Goal: Information Seeking & Learning: Learn about a topic

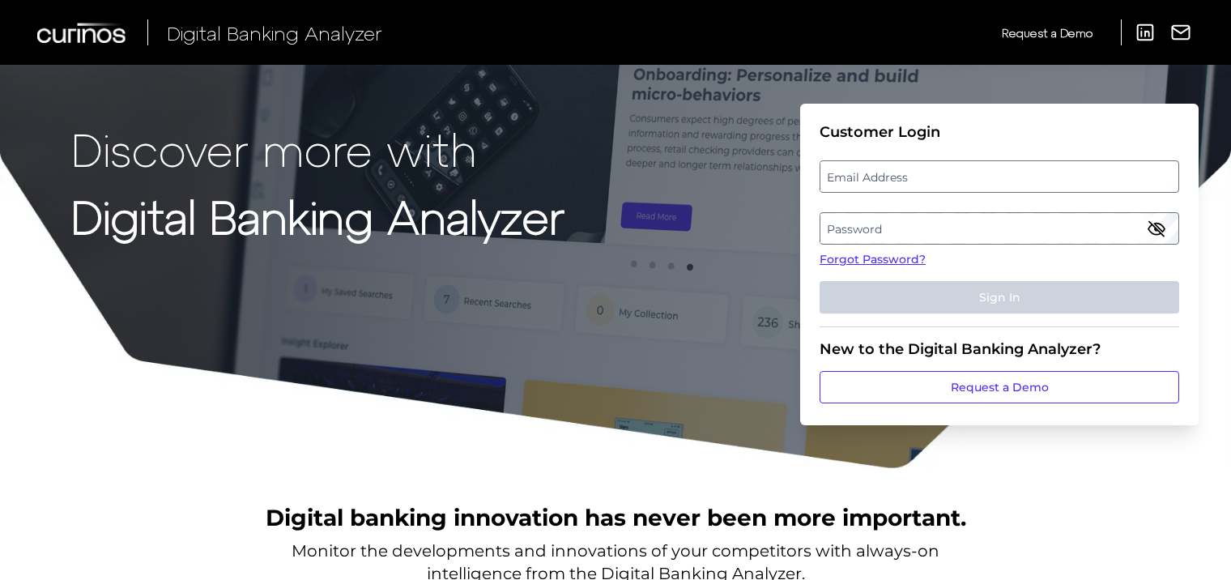
click at [851, 170] on label "Email Address" at bounding box center [999, 176] width 357 height 29
click at [851, 170] on input "email" at bounding box center [1000, 176] width 360 height 32
paste input "Edward.Joseph@wellsfargo.com"
type input "Edward.Joseph@wellsfargo.com"
click at [874, 227] on label "Password" at bounding box center [999, 228] width 357 height 29
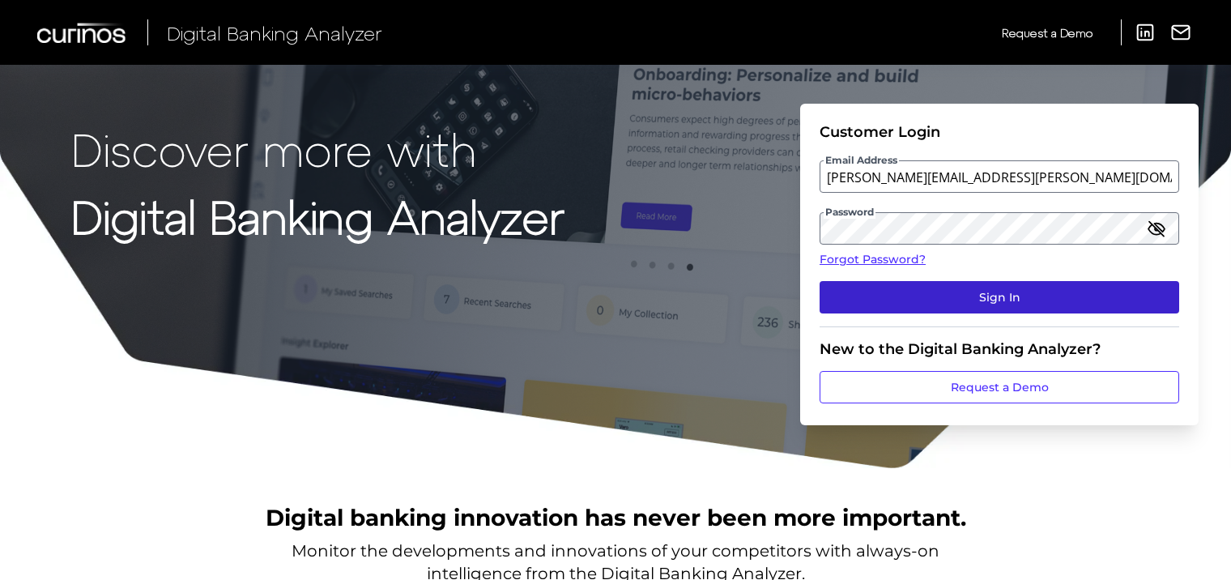
click at [975, 292] on button "Sign In" at bounding box center [1000, 297] width 360 height 32
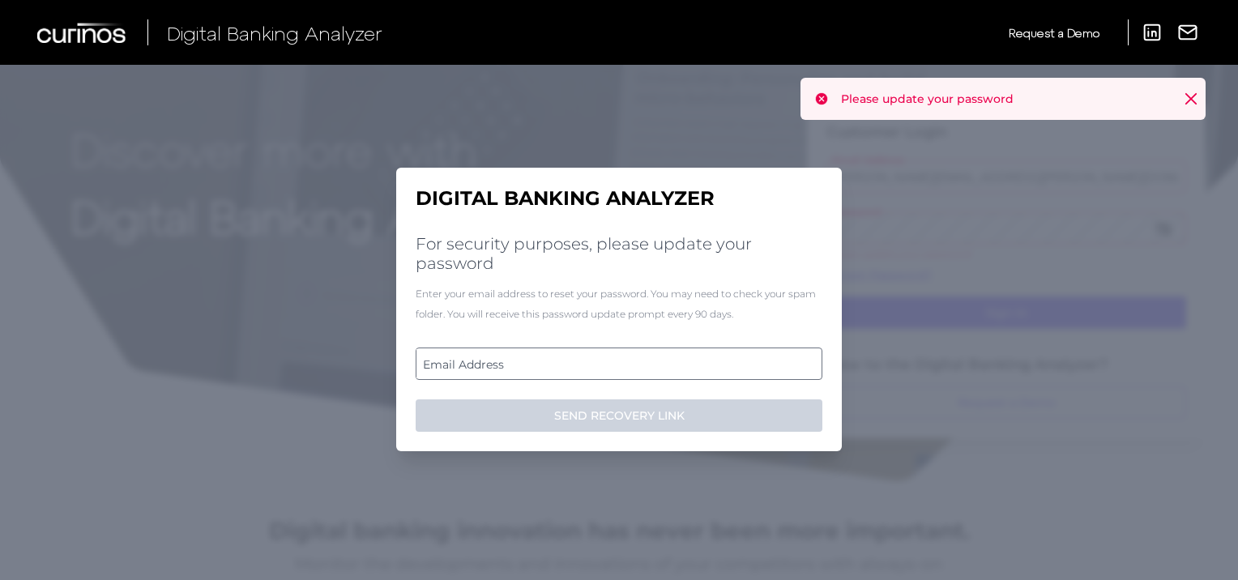
click at [612, 363] on label "Email Address" at bounding box center [618, 363] width 404 height 29
click at [612, 363] on input "email" at bounding box center [619, 364] width 407 height 32
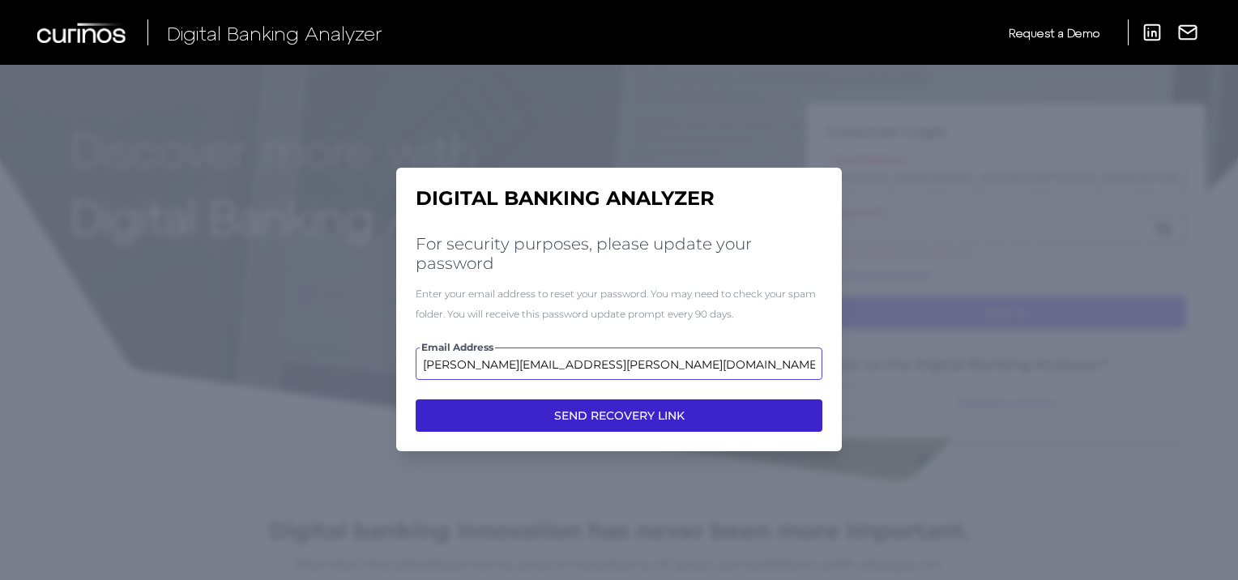
type input "edward.joseph@wellsfargo.com"
click at [578, 416] on button "SEND RECOVERY LINK" at bounding box center [619, 415] width 407 height 32
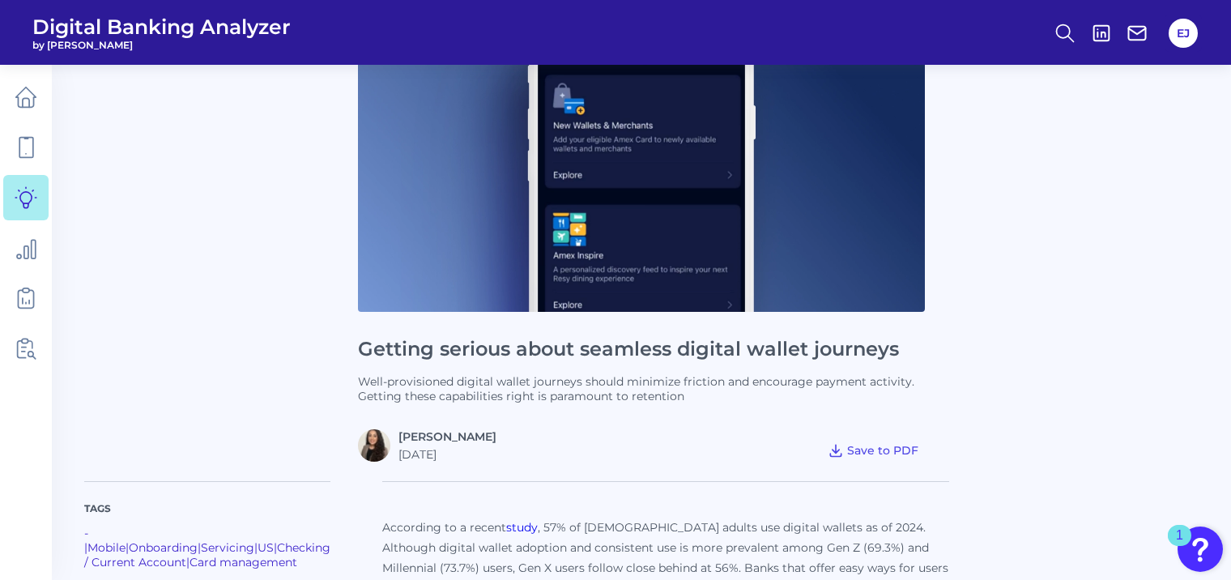
scroll to position [198, 0]
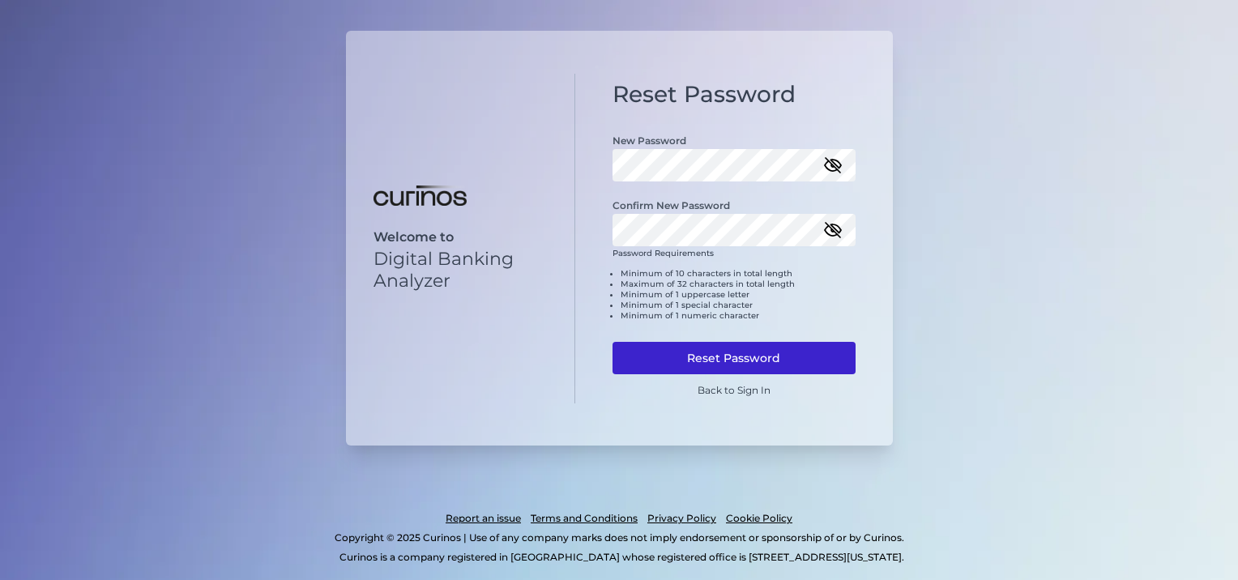
click at [736, 351] on button "Reset Password" at bounding box center [733, 358] width 243 height 32
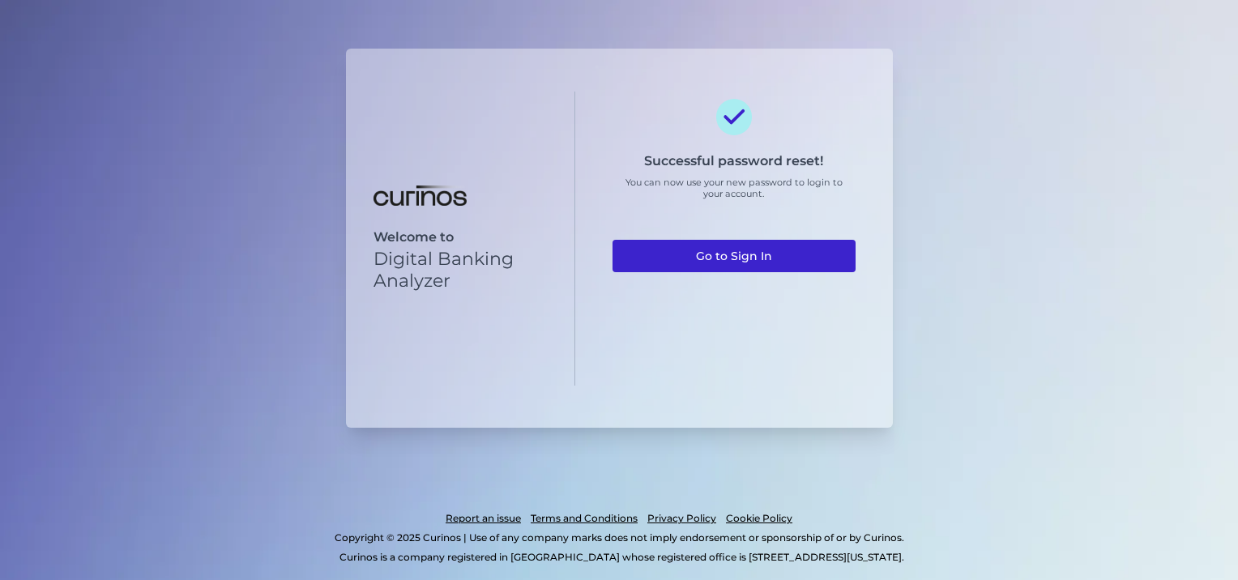
click at [771, 257] on link "Go to Sign In" at bounding box center [733, 256] width 243 height 32
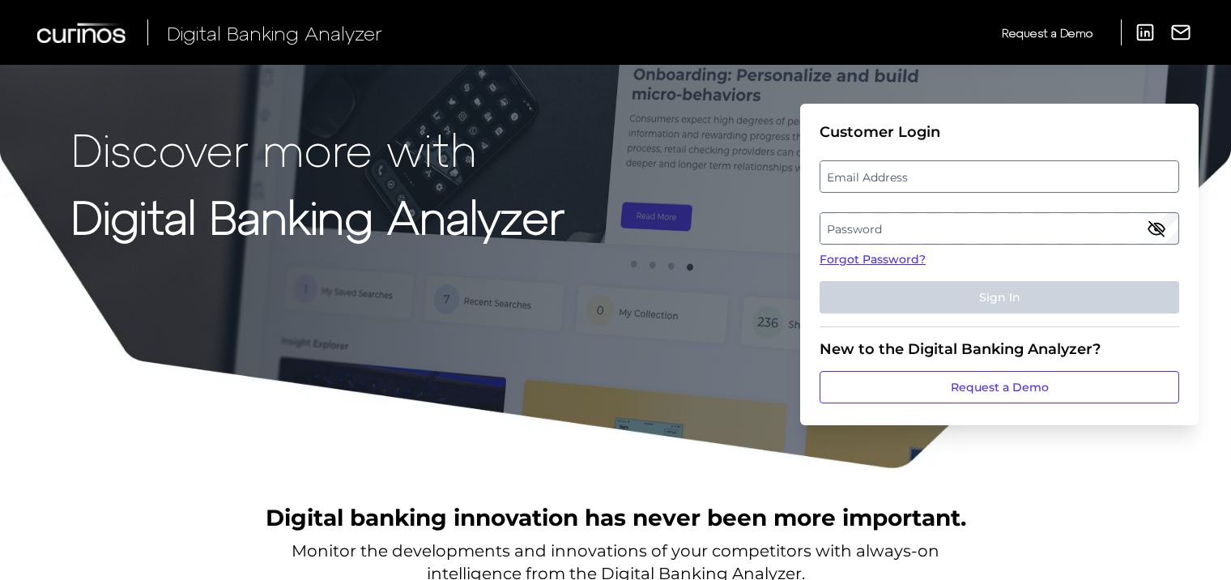
click at [930, 174] on label "Email Address" at bounding box center [999, 176] width 357 height 29
click at [930, 174] on input "email" at bounding box center [1000, 176] width 360 height 32
type input "edward.joseph@wellsfargo.com"
click at [916, 241] on label "Password" at bounding box center [999, 228] width 357 height 29
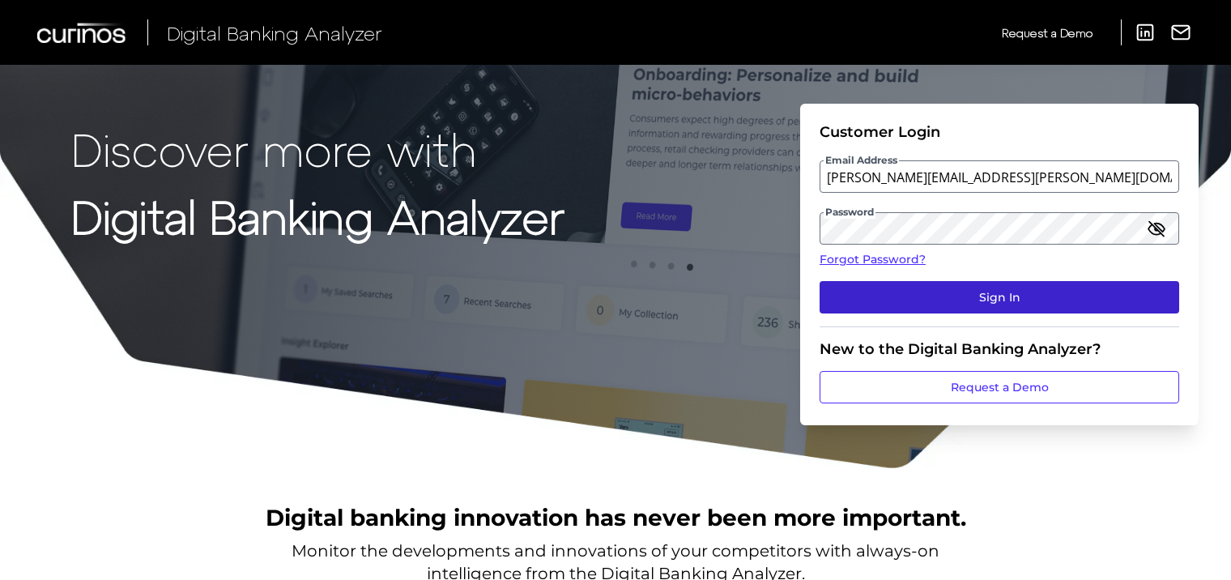
click at [943, 286] on button "Sign In" at bounding box center [1000, 297] width 360 height 32
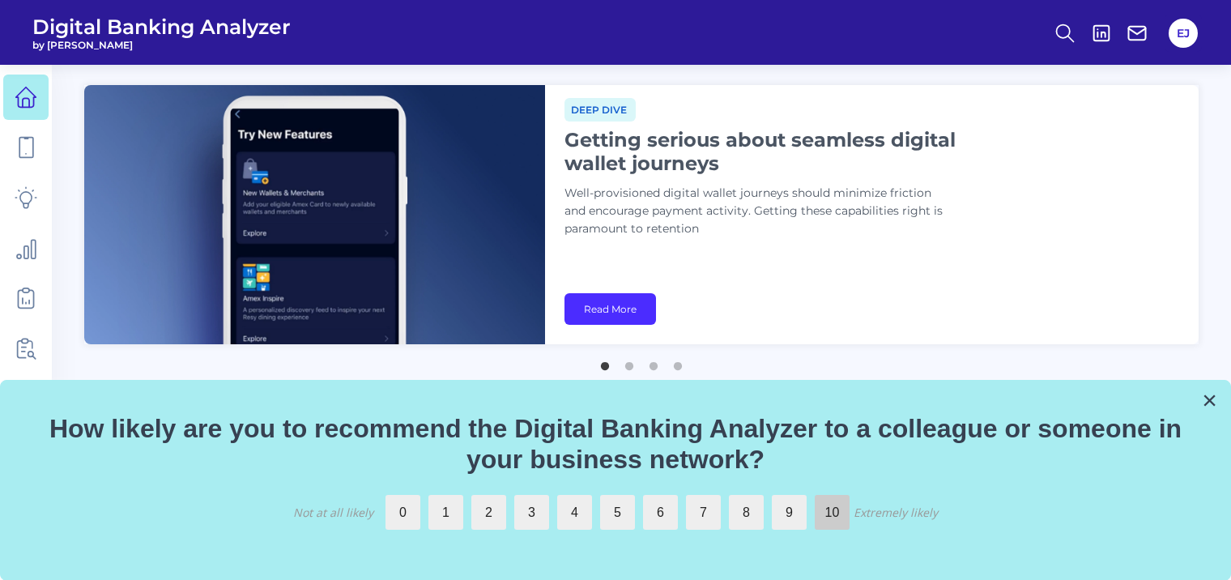
click at [826, 499] on label "10" at bounding box center [832, 512] width 35 height 35
click at [815, 495] on input "10" at bounding box center [815, 495] width 0 height 0
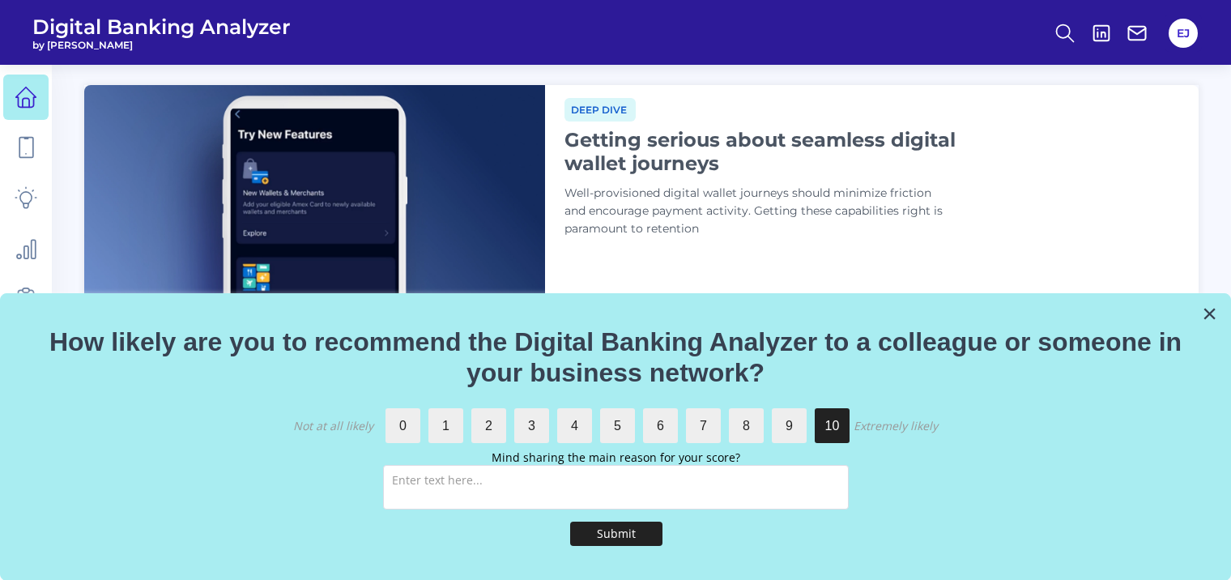
click at [620, 548] on div "Submit" at bounding box center [616, 534] width 92 height 41
click at [636, 531] on button "Submit" at bounding box center [616, 534] width 92 height 24
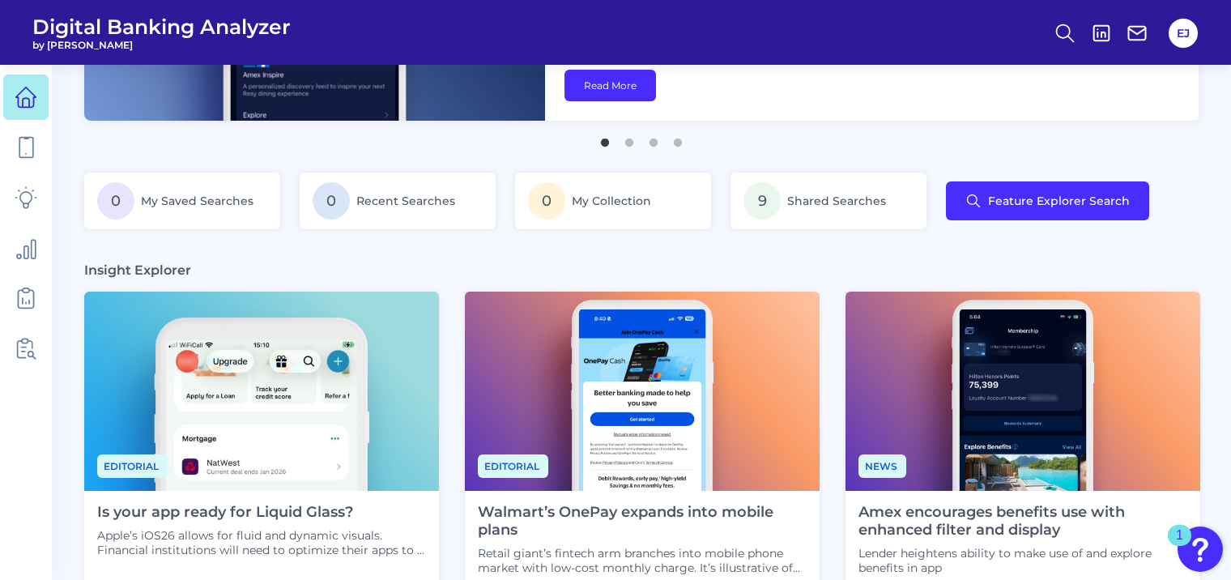
scroll to position [314, 0]
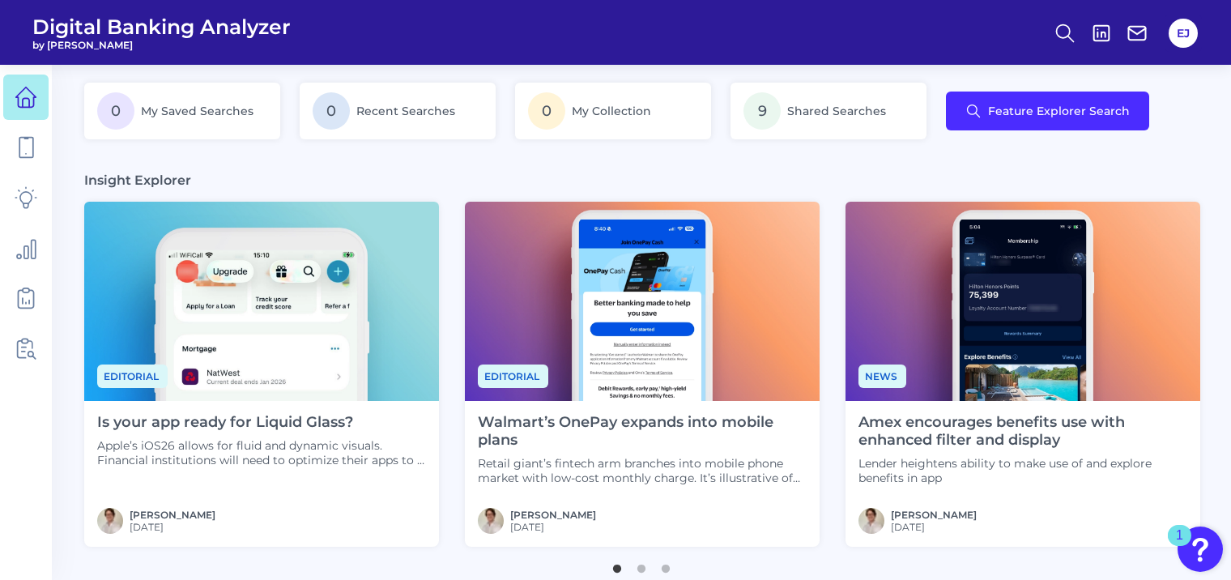
click at [338, 424] on h4 "Is your app ready for Liquid Glass?" at bounding box center [261, 423] width 329 height 18
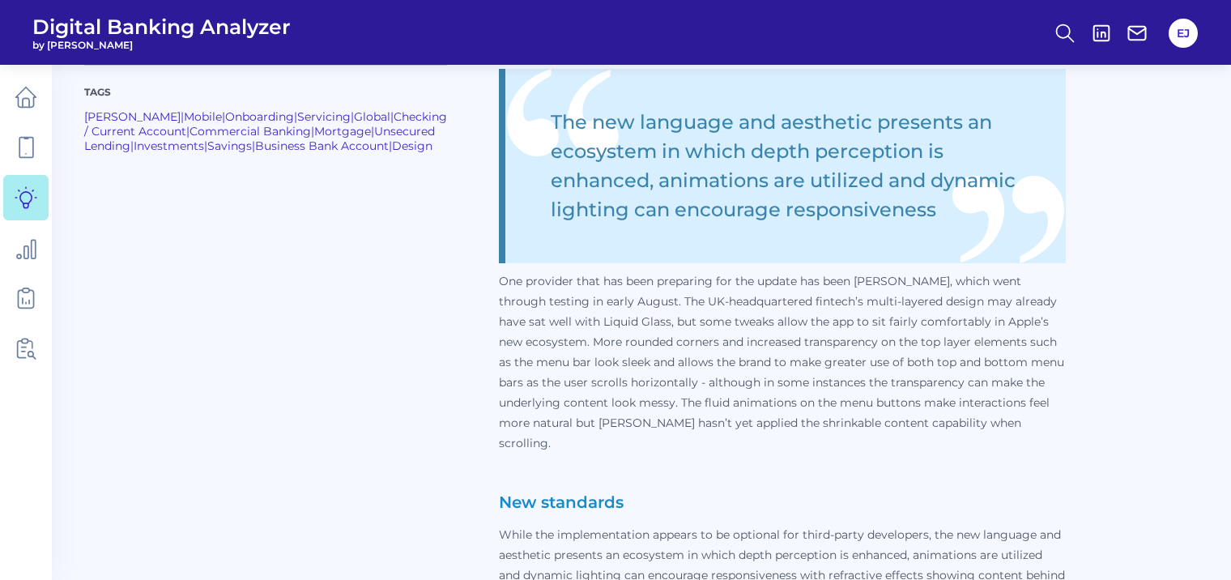
scroll to position [979, 0]
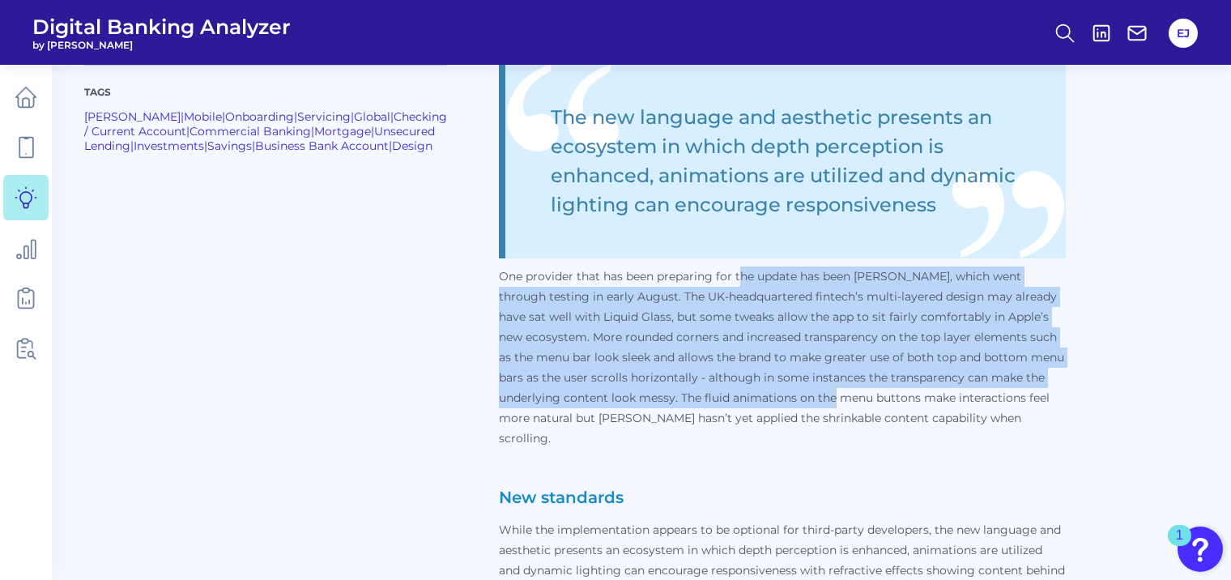
drag, startPoint x: 600, startPoint y: 275, endPoint x: 638, endPoint y: 395, distance: 125.8
click at [638, 395] on p "One provider that has been preparing for the update has been Monzo, which went …" at bounding box center [782, 358] width 567 height 182
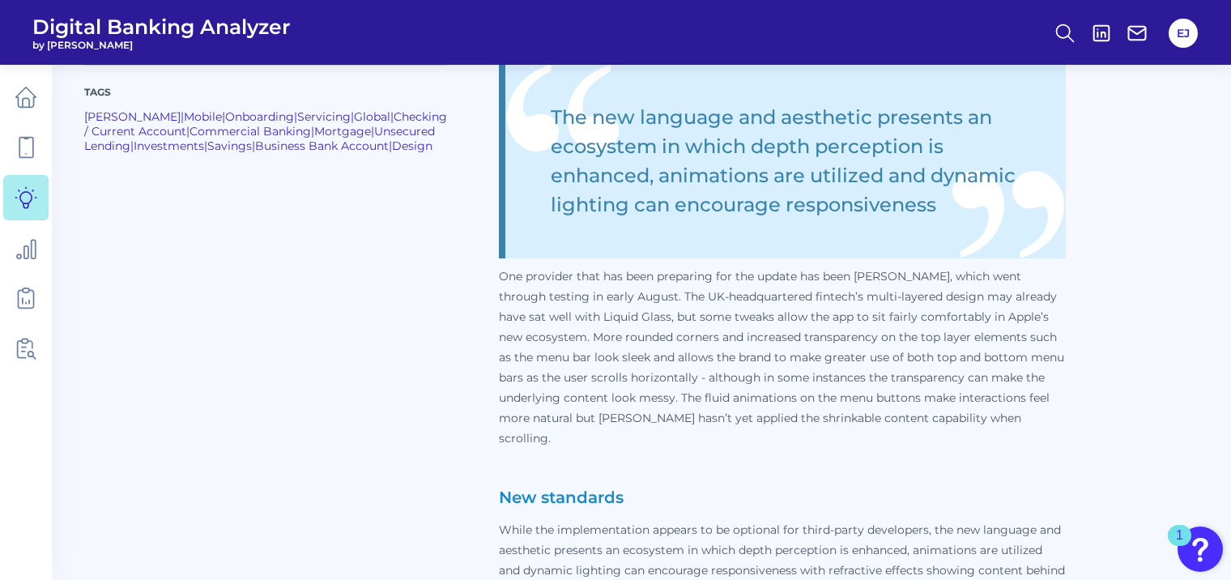
click at [595, 412] on p "One provider that has been preparing for the update has been Monzo, which went …" at bounding box center [782, 358] width 567 height 182
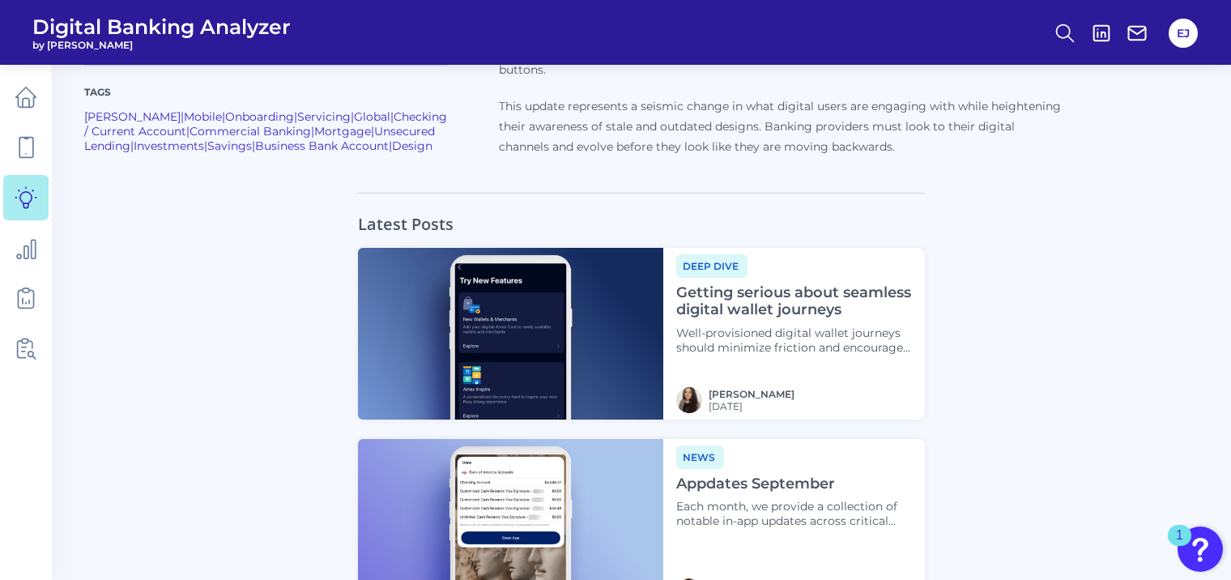
scroll to position [1499, 0]
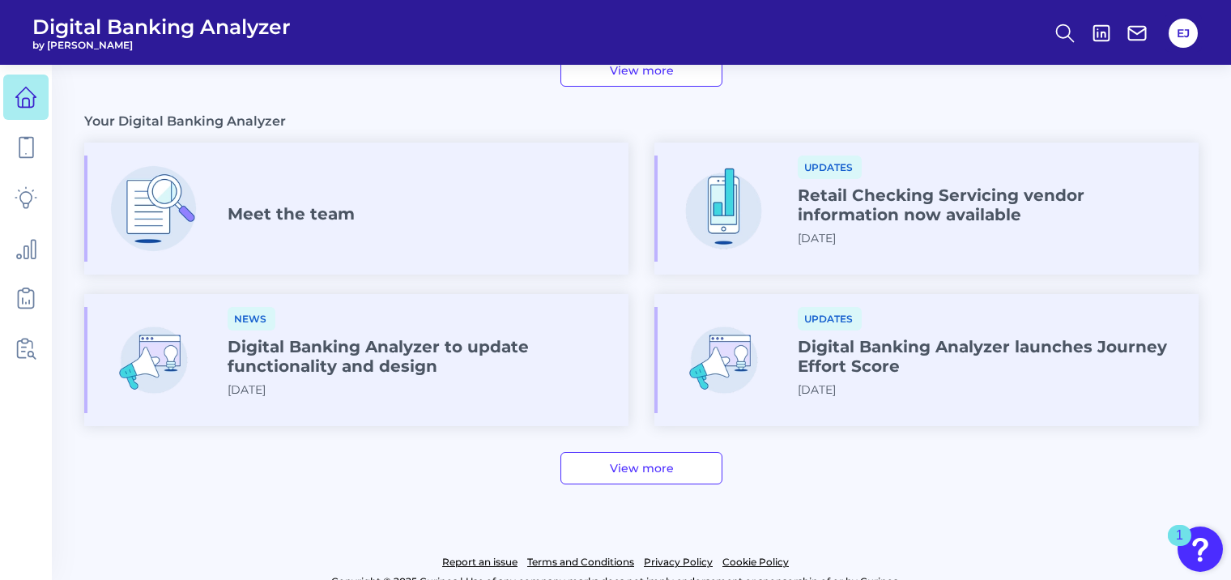
scroll to position [899, 0]
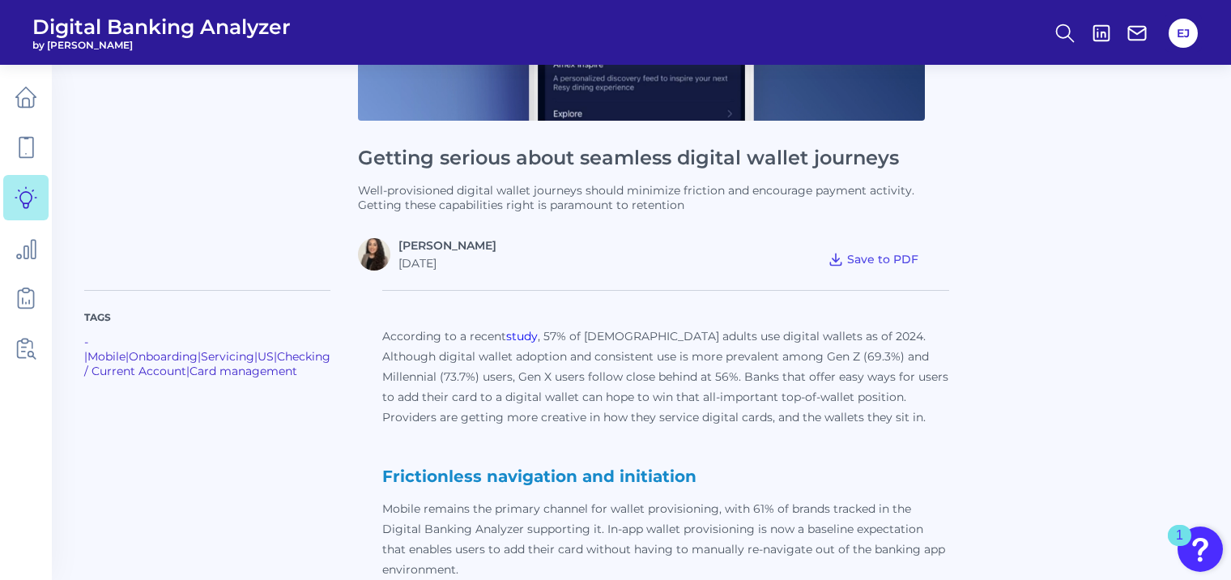
scroll to position [324, 0]
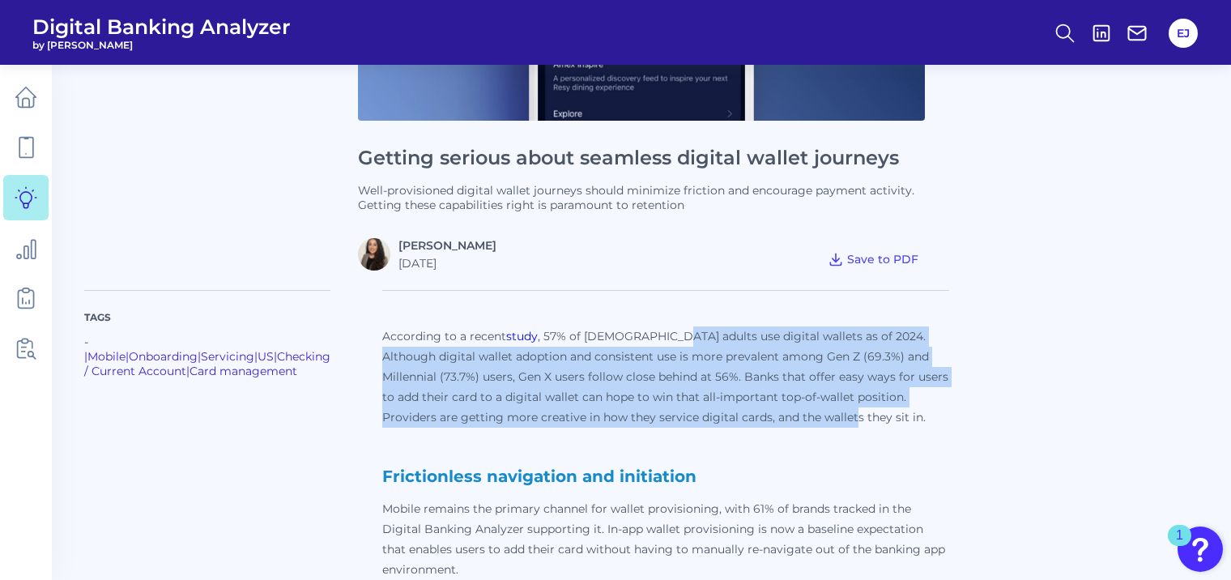
drag, startPoint x: 634, startPoint y: 330, endPoint x: 750, endPoint y: 415, distance: 144.4
click at [750, 415] on p "According to a recent study , 57% of U.S. adults use digital wallets as of 2024…" at bounding box center [665, 376] width 567 height 101
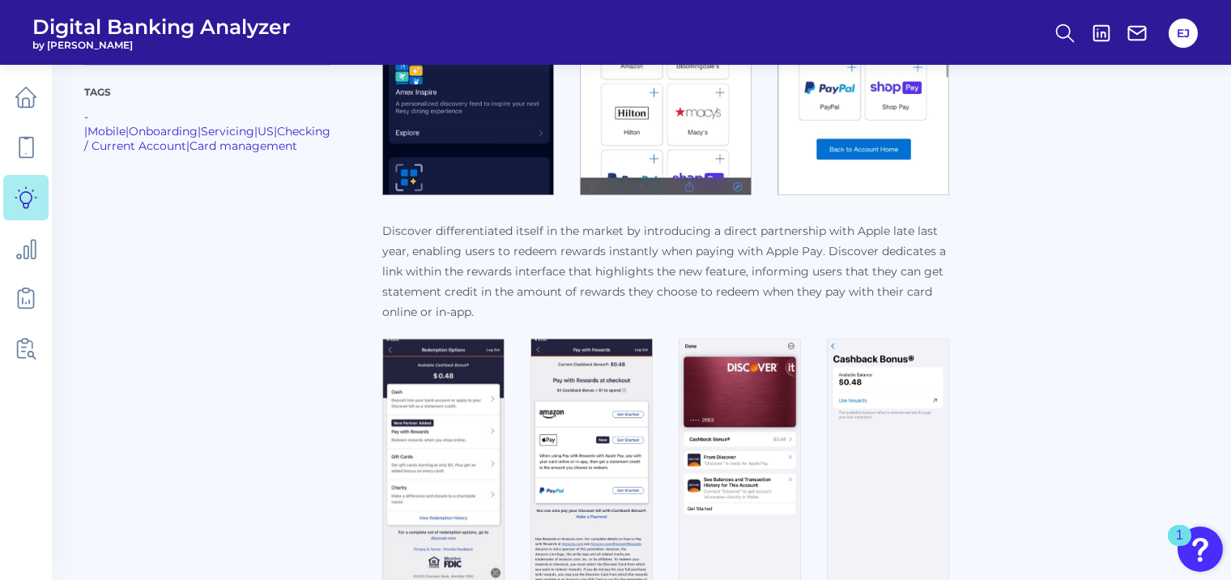
scroll to position [1908, 0]
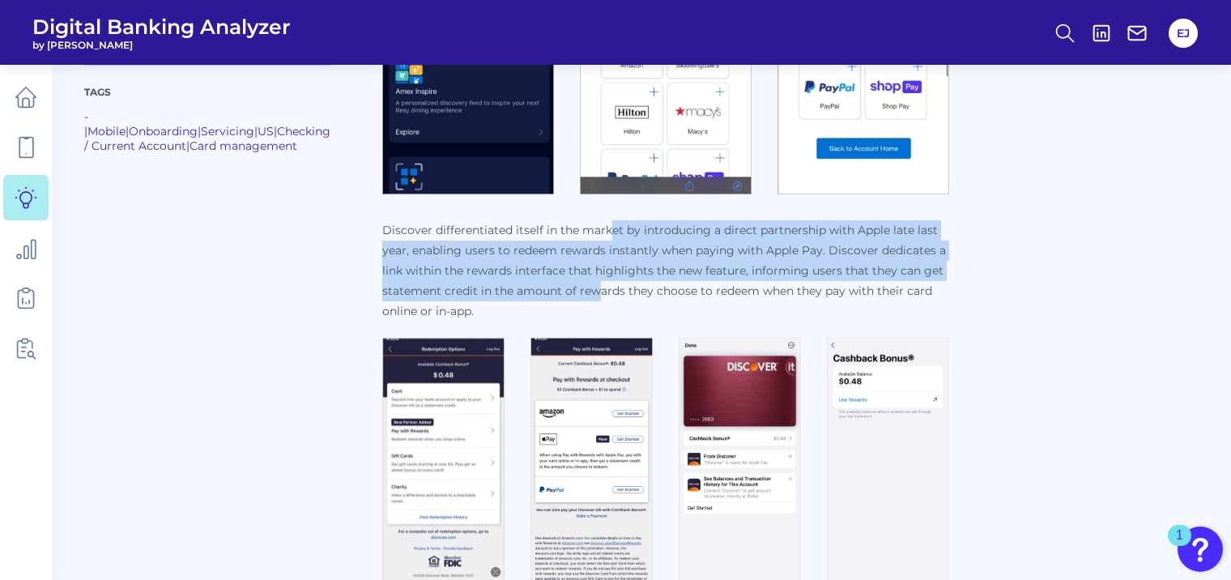
drag, startPoint x: 588, startPoint y: 227, endPoint x: 578, endPoint y: 280, distance: 53.7
click at [578, 280] on p "Discover differentiated itself in the market by introducing a direct partnershi…" at bounding box center [665, 270] width 567 height 101
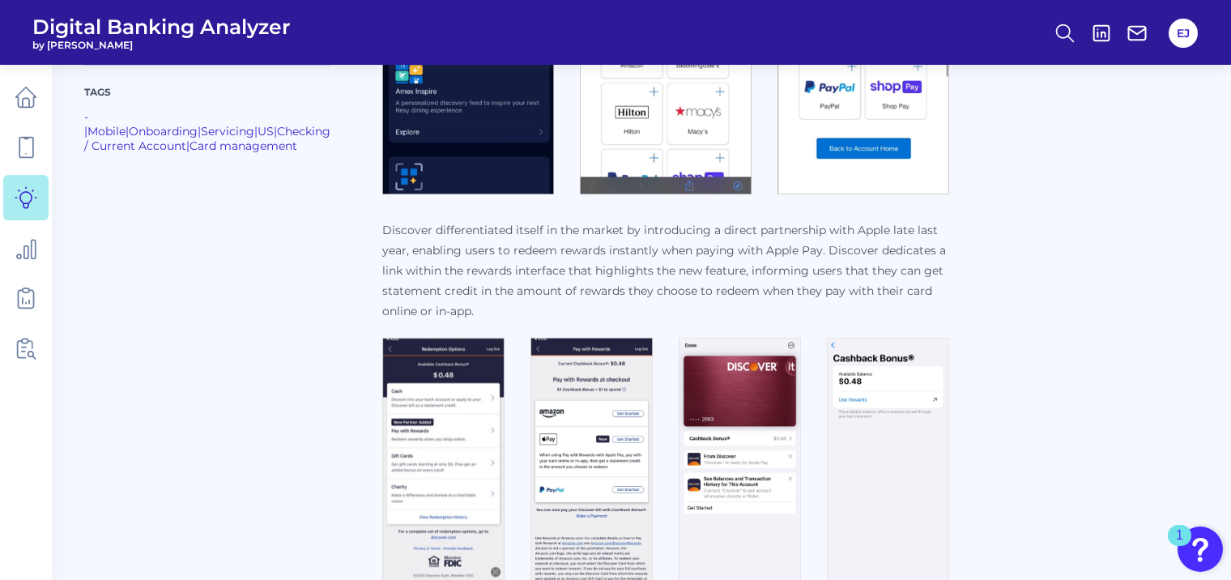
click at [566, 300] on p "Discover differentiated itself in the market by introducing a direct partnershi…" at bounding box center [665, 270] width 567 height 101
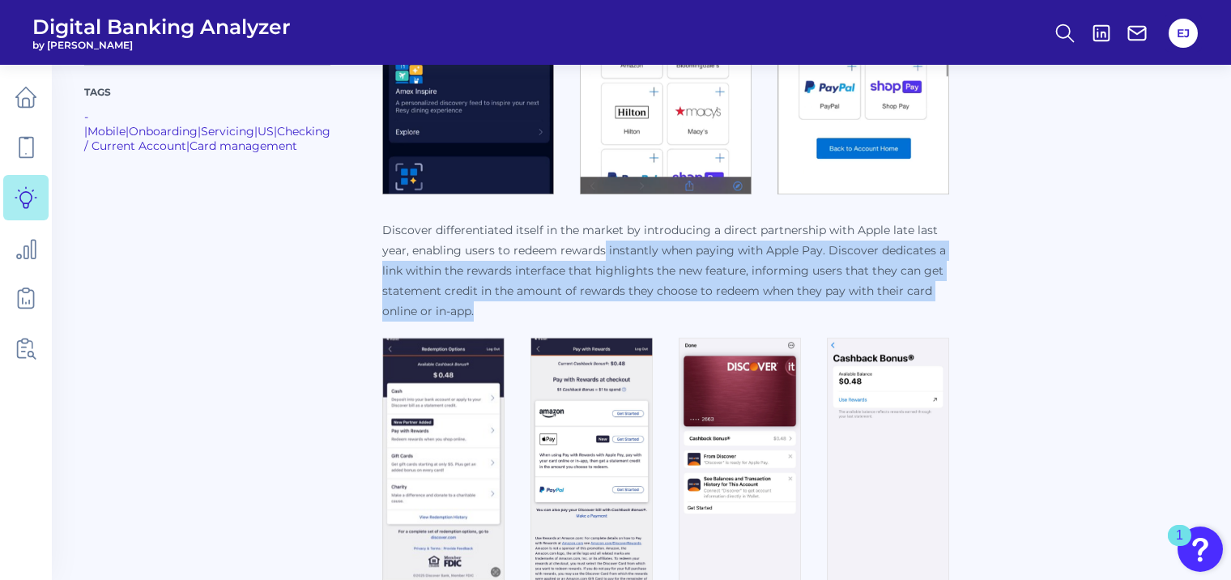
drag, startPoint x: 557, startPoint y: 306, endPoint x: 579, endPoint y: 250, distance: 60.0
click at [579, 250] on p "Discover differentiated itself in the market by introducing a direct partnershi…" at bounding box center [665, 270] width 567 height 101
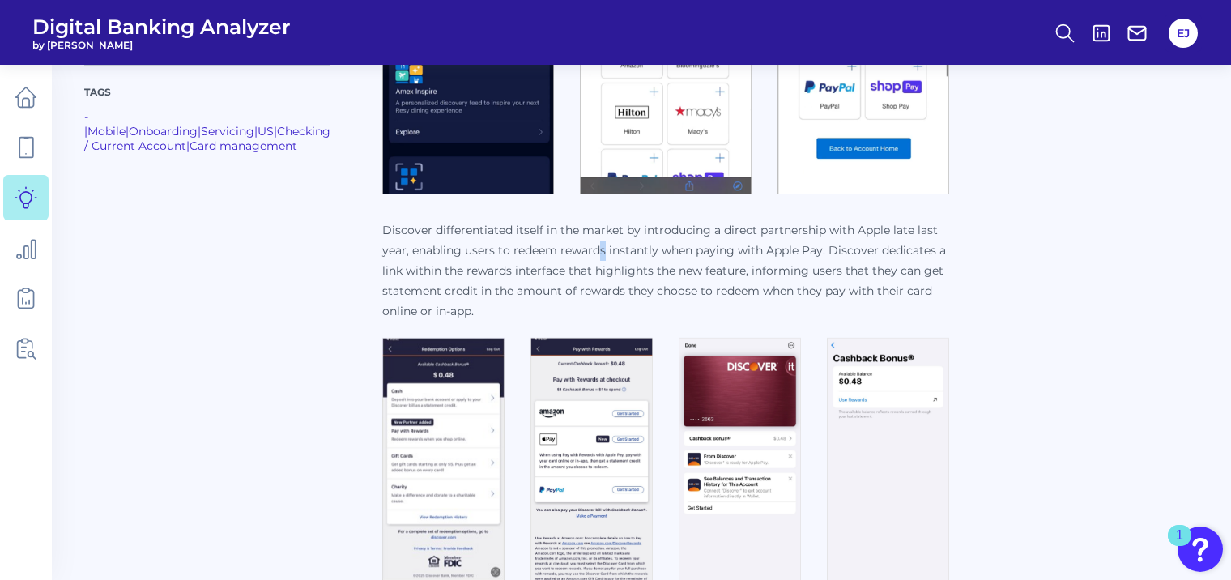
click at [579, 250] on p "Discover differentiated itself in the market by introducing a direct partnershi…" at bounding box center [665, 270] width 567 height 101
drag, startPoint x: 579, startPoint y: 250, endPoint x: 501, endPoint y: 248, distance: 78.6
click at [501, 248] on p "Discover differentiated itself in the market by introducing a direct partnershi…" at bounding box center [665, 270] width 567 height 101
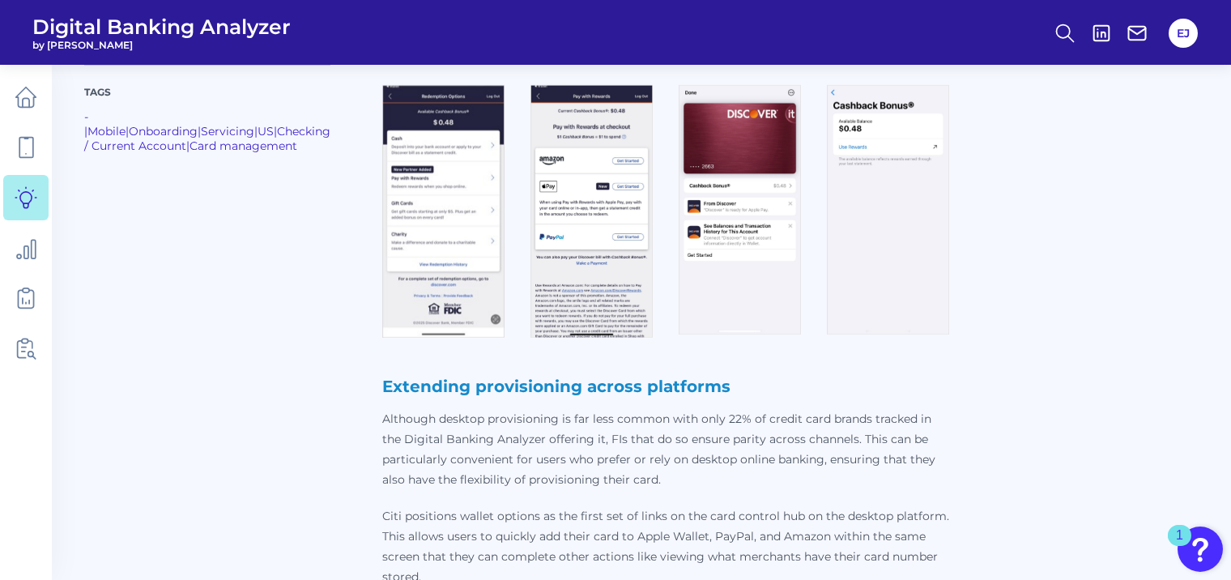
scroll to position [2160, 0]
click at [431, 198] on img at bounding box center [443, 212] width 122 height 253
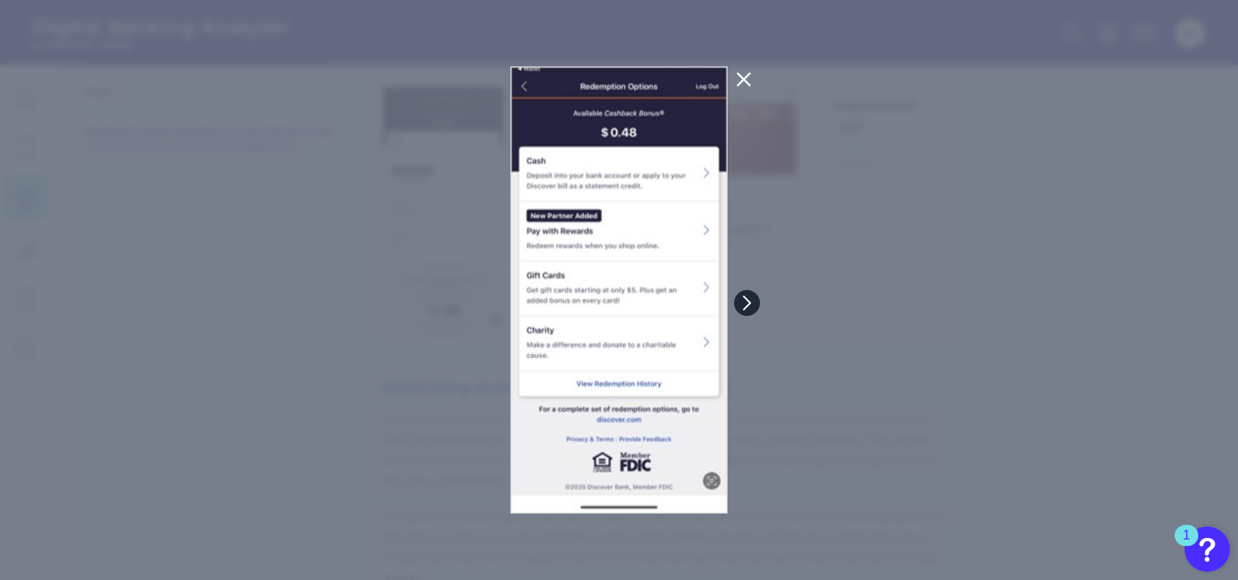
drag, startPoint x: 758, startPoint y: 301, endPoint x: 748, endPoint y: 305, distance: 11.6
click at [748, 305] on icon at bounding box center [746, 303] width 6 height 13
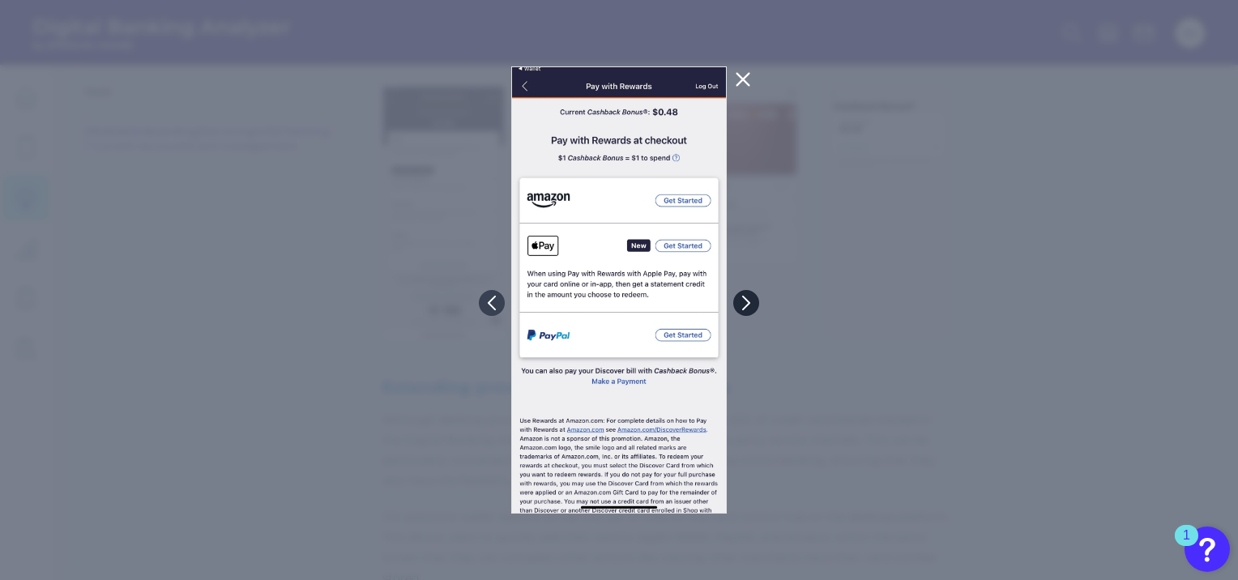
click at [748, 305] on icon at bounding box center [746, 303] width 6 height 13
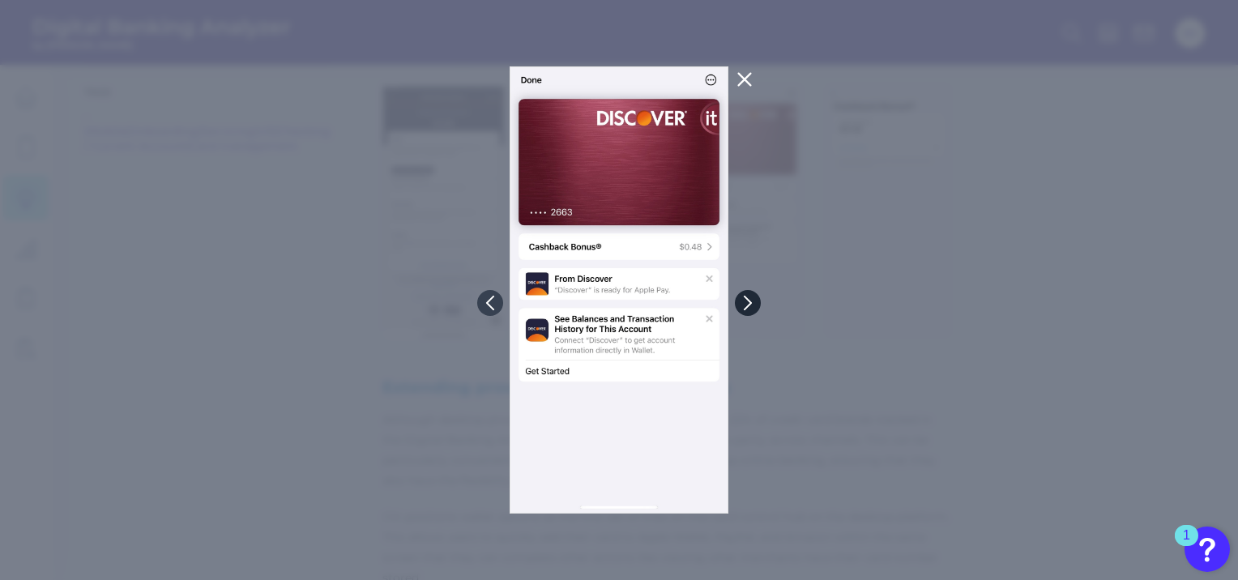
click at [748, 305] on icon at bounding box center [748, 303] width 6 height 13
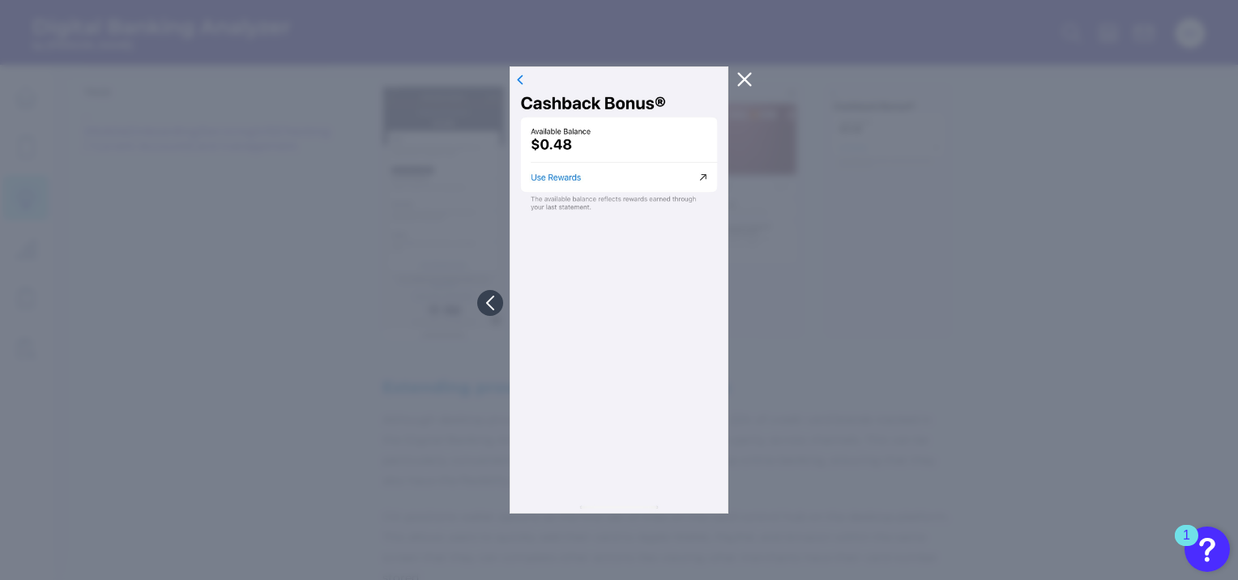
click at [804, 318] on div at bounding box center [619, 290] width 1238 height 580
click at [741, 76] on icon at bounding box center [745, 80] width 12 height 12
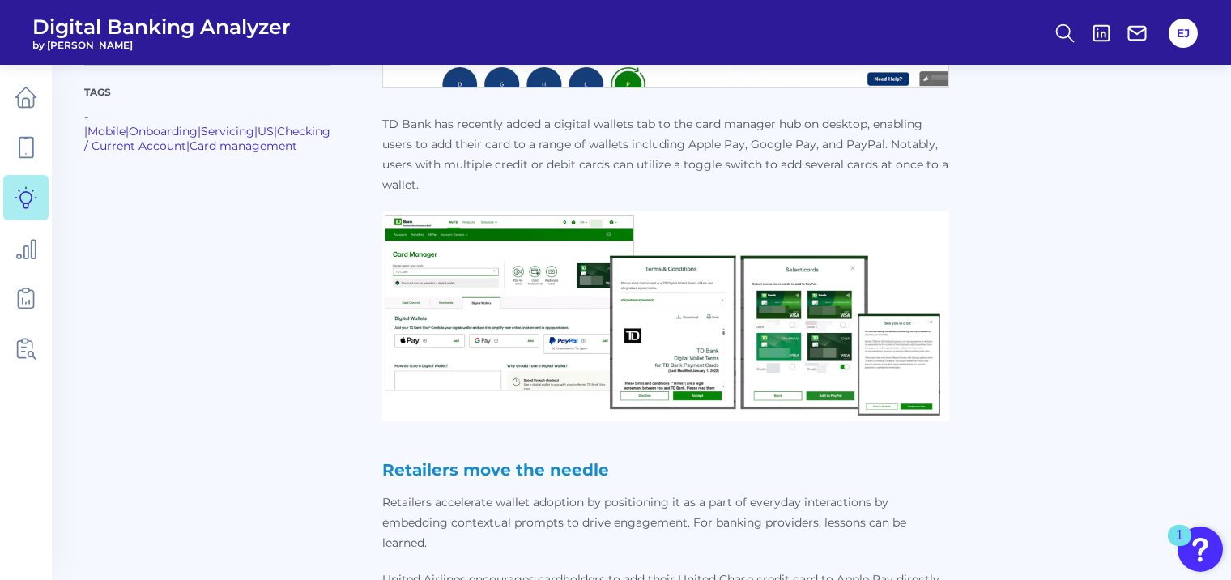
scroll to position [3053, 0]
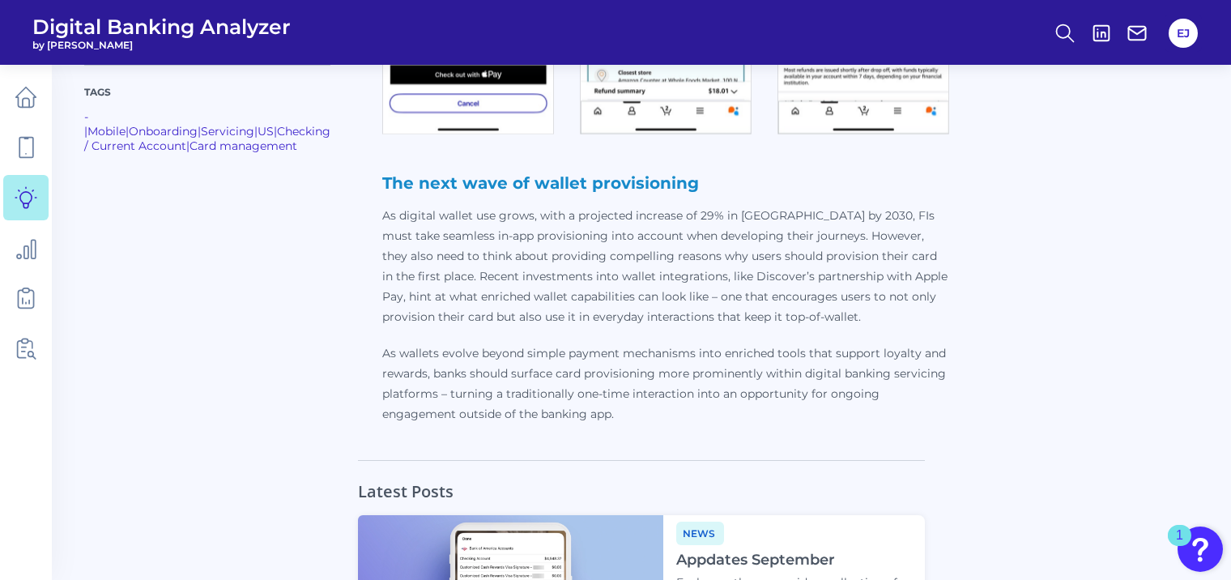
scroll to position [3960, 0]
